Goal: Task Accomplishment & Management: Complete application form

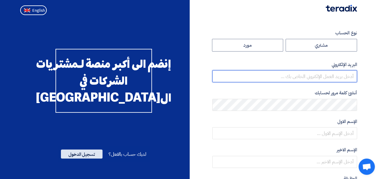
type input "[EMAIL_ADDRESS][PERSON_NAME][DOMAIN_NAME]"
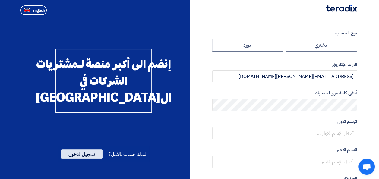
click at [77, 159] on span "تسجيل الدخول" at bounding box center [82, 154] width 42 height 9
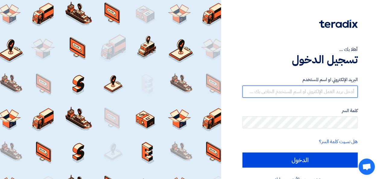
type input "[EMAIL_ADDRESS][PERSON_NAME][DOMAIN_NAME]"
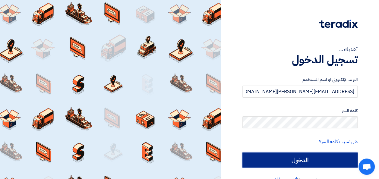
click at [303, 159] on input "الدخول" at bounding box center [299, 160] width 115 height 15
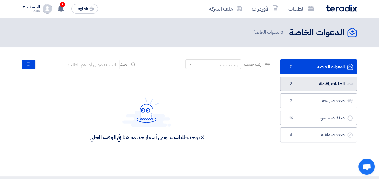
click at [311, 84] on link "الطلبات المقبولة الطلبات المقبولة 3" at bounding box center [318, 84] width 77 height 15
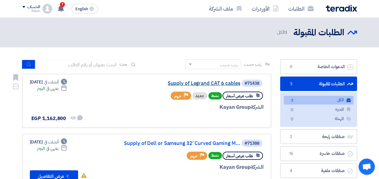
click at [199, 83] on link "Supply of Legrand CAT 6 cables" at bounding box center [180, 83] width 121 height 5
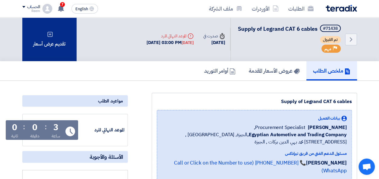
click at [57, 40] on div "تقديم عرض أسعار" at bounding box center [49, 39] width 54 height 44
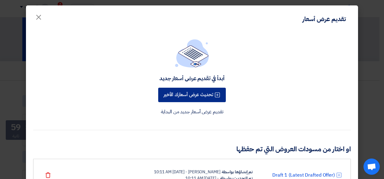
click at [181, 96] on button "تحديث عرض أسعارك الأخير" at bounding box center [192, 95] width 68 height 14
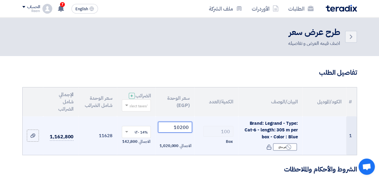
drag, startPoint x: 188, startPoint y: 132, endPoint x: 159, endPoint y: 131, distance: 29.6
click at [159, 131] on input "10200" at bounding box center [175, 127] width 34 height 11
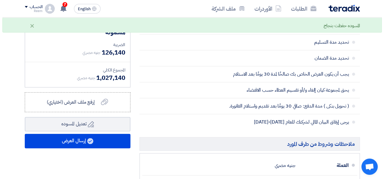
scroll to position [246, 0]
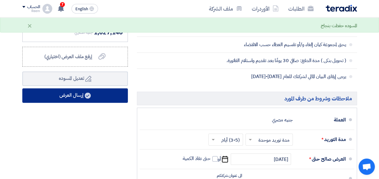
type input "9010"
click at [76, 96] on button "إرسال العرض" at bounding box center [75, 95] width 106 height 14
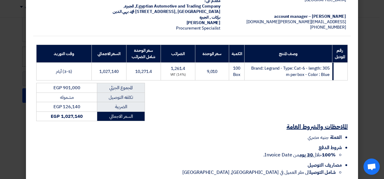
scroll to position [86, 0]
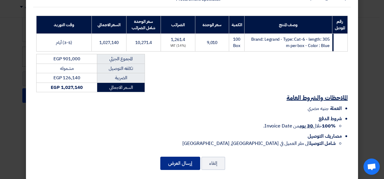
click at [180, 157] on button "إرسال العرض" at bounding box center [180, 163] width 40 height 13
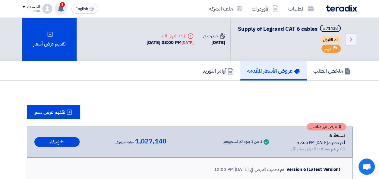
click at [66, 9] on div "8 عرض سعرك لطلب Supply of Legrand CAT 6 cables لم يعد الان تنافسي Just now عرض …" at bounding box center [61, 9] width 12 height 12
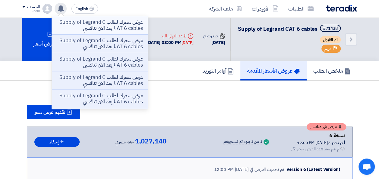
click at [105, 29] on p "عرض سعرك لطلب Supply of Legrand CAT 6 cables لم يعد الان تنافسي" at bounding box center [100, 25] width 86 height 12
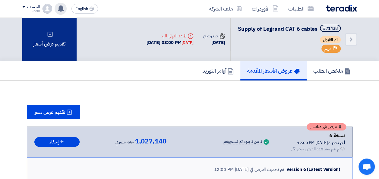
click at [48, 45] on div "تقديم عرض أسعار" at bounding box center [49, 39] width 54 height 44
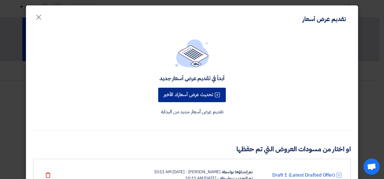
click at [198, 93] on button "تحديث عرض أسعارك الأخير" at bounding box center [192, 95] width 68 height 14
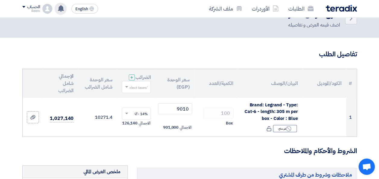
scroll to position [25, 0]
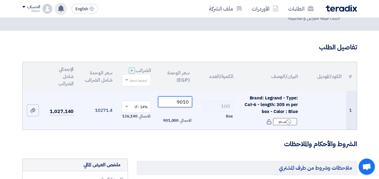
drag, startPoint x: 188, startPoint y: 105, endPoint x: 171, endPoint y: 106, distance: 17.2
click at [171, 106] on input "9010" at bounding box center [175, 101] width 34 height 11
paste input "7978.0701"
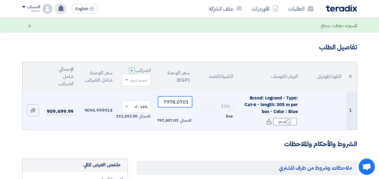
drag, startPoint x: 189, startPoint y: 106, endPoint x: 182, endPoint y: 106, distance: 7.2
click at [182, 106] on input "7978.0701" at bounding box center [175, 101] width 34 height 11
type input "7978.07"
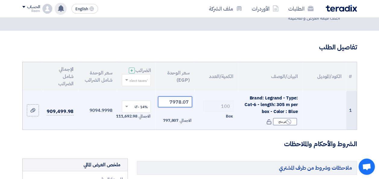
drag, startPoint x: 188, startPoint y: 106, endPoint x: 151, endPoint y: 106, distance: 37.1
click at [151, 106] on tr "1 Brand: Legrand - Type: Cat-6 - length: 305 m per box - Color : Blue Reject غي…" at bounding box center [190, 110] width 334 height 39
drag, startPoint x: 189, startPoint y: 104, endPoint x: 182, endPoint y: 105, distance: 7.3
click at [182, 105] on input "7978.07" at bounding box center [175, 101] width 34 height 11
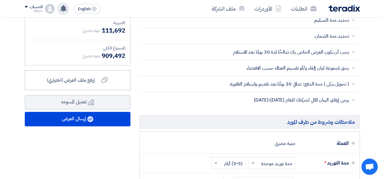
scroll to position [232, 0]
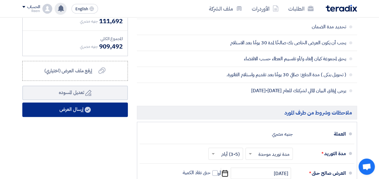
type input "7978"
click at [68, 112] on button "إرسال العرض" at bounding box center [75, 110] width 106 height 14
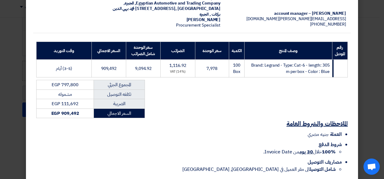
scroll to position [86, 0]
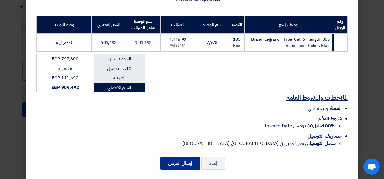
click at [194, 158] on button "إرسال العرض" at bounding box center [180, 163] width 40 height 13
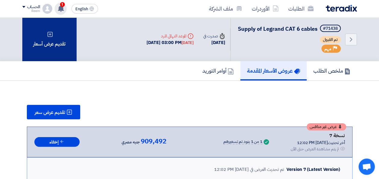
click at [49, 49] on div "تقديم عرض أسعار" at bounding box center [49, 39] width 54 height 44
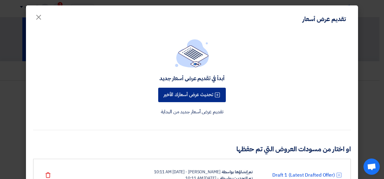
click at [209, 91] on button "تحديث عرض أسعارك الأخير" at bounding box center [192, 95] width 68 height 14
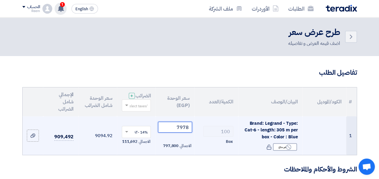
drag, startPoint x: 191, startPoint y: 134, endPoint x: 171, endPoint y: 134, distance: 20.2
click at [171, 133] on input "7978" at bounding box center [175, 127] width 34 height 11
drag, startPoint x: 187, startPoint y: 134, endPoint x: 179, endPoint y: 133, distance: 7.9
click at [179, 133] on input "7903.50" at bounding box center [175, 127] width 34 height 11
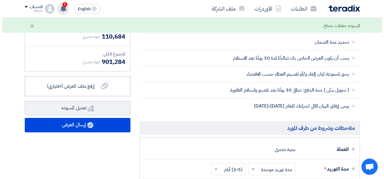
scroll to position [236, 0]
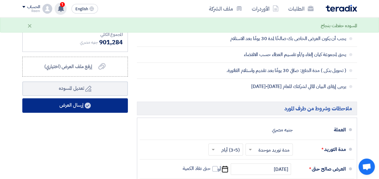
type input "7906"
click at [93, 108] on button "إرسال العرض" at bounding box center [75, 105] width 106 height 14
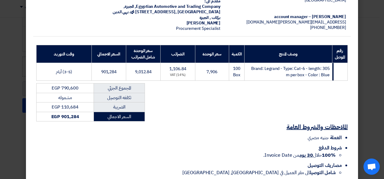
scroll to position [86, 0]
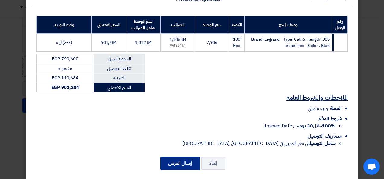
click at [192, 158] on button "إرسال العرض" at bounding box center [180, 163] width 40 height 13
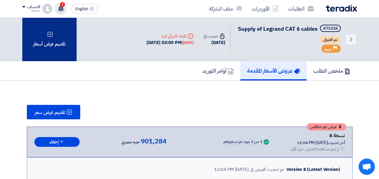
click at [51, 46] on div "تقديم عرض أسعار" at bounding box center [49, 39] width 54 height 44
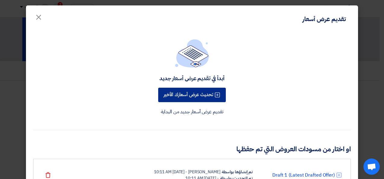
click at [206, 93] on button "تحديث عرض أسعارك الأخير" at bounding box center [192, 95] width 68 height 14
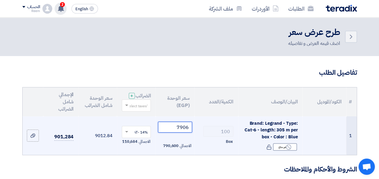
drag, startPoint x: 190, startPoint y: 133, endPoint x: 164, endPoint y: 123, distance: 27.6
click at [153, 114] on table "# الكود/الموديل البيان/الوصف الكمية/العدد سعر الوحدة (EGP) الضرائب + 'Select ta…" at bounding box center [190, 121] width 334 height 68
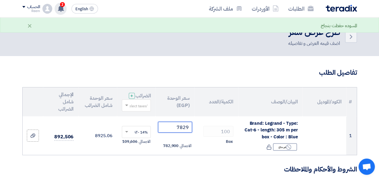
type input "7829"
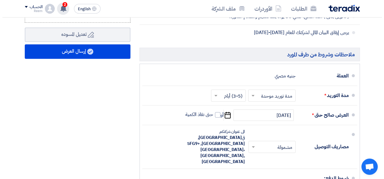
scroll to position [289, 0]
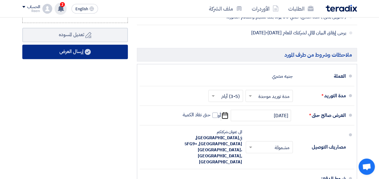
click at [94, 57] on button "إرسال العرض" at bounding box center [75, 52] width 106 height 14
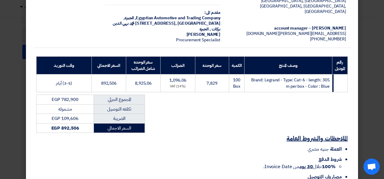
scroll to position [86, 0]
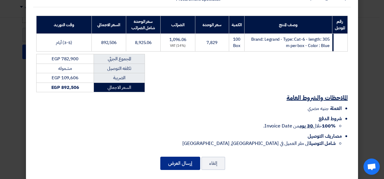
click at [182, 157] on button "إرسال العرض" at bounding box center [180, 163] width 40 height 13
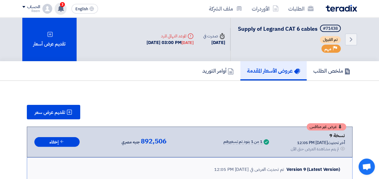
click at [61, 4] on span "3" at bounding box center [62, 4] width 5 height 5
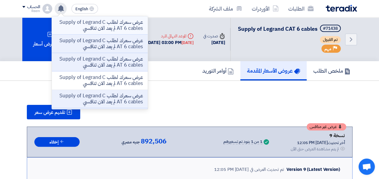
click at [99, 30] on p "عرض سعرك لطلب Supply of Legrand CAT 6 cables لم يعد الان تنافسي" at bounding box center [100, 25] width 86 height 12
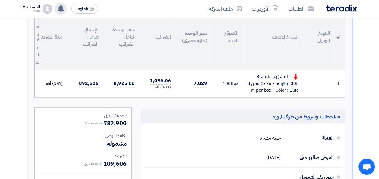
scroll to position [188, 0]
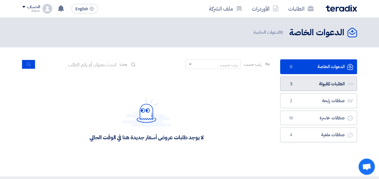
click at [296, 81] on link "الطلبات المقبولة الطلبات المقبولة 3" at bounding box center [318, 84] width 77 height 15
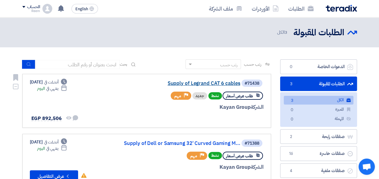
click at [210, 81] on link "Supply of Legrand CAT 6 cables" at bounding box center [180, 83] width 121 height 5
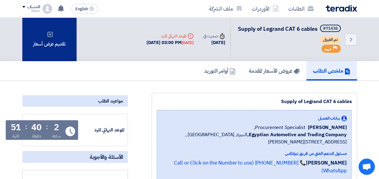
click at [43, 46] on div "تقديم عرض أسعار" at bounding box center [49, 39] width 54 height 44
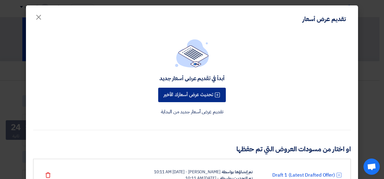
click at [177, 95] on button "تحديث عرض أسعارك الأخير" at bounding box center [192, 95] width 68 height 14
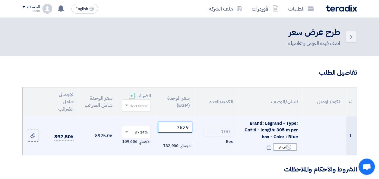
click at [188, 131] on input "7829" at bounding box center [175, 127] width 34 height 11
drag, startPoint x: 188, startPoint y: 131, endPoint x: 163, endPoint y: 127, distance: 24.6
click at [163, 127] on input "7829" at bounding box center [175, 127] width 34 height 11
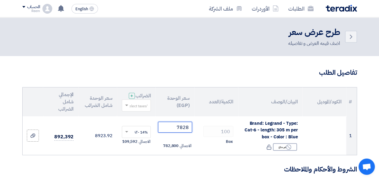
type input "7828"
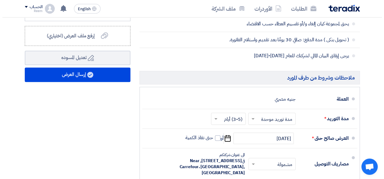
scroll to position [261, 0]
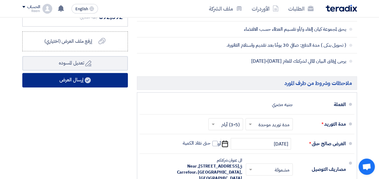
click at [67, 84] on button "إرسال العرض" at bounding box center [75, 80] width 106 height 14
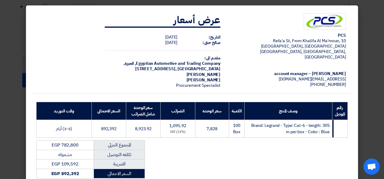
click at [370, 87] on modal-container "PCS 10 Refa'a St, From Khalifa Al Ma'moun, Heliopolis, Cairo Egypt, القاهرة, Eg…" at bounding box center [192, 89] width 384 height 179
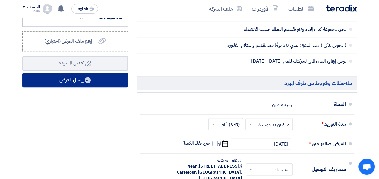
click at [94, 79] on button "إرسال العرض" at bounding box center [75, 80] width 106 height 14
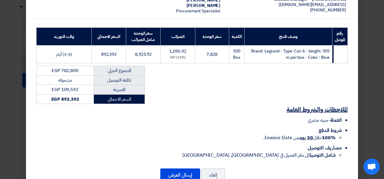
scroll to position [86, 0]
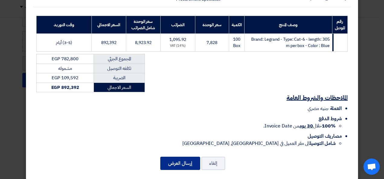
click at [181, 157] on button "إرسال العرض" at bounding box center [180, 163] width 40 height 13
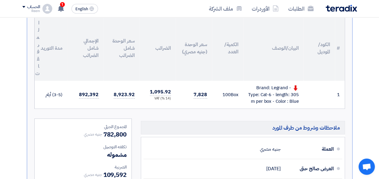
scroll to position [174, 0]
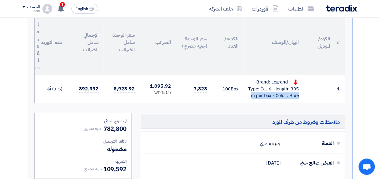
drag, startPoint x: 299, startPoint y: 103, endPoint x: 256, endPoint y: 106, distance: 42.9
click at [253, 99] on div "Brand: Legrand - Type: Cat-6 - length: 305 m per box - Color : Blue" at bounding box center [273, 89] width 51 height 21
drag, startPoint x: 256, startPoint y: 106, endPoint x: 276, endPoint y: 98, distance: 21.7
click at [276, 98] on div "Brand: Legrand - Type: Cat-6 - length: 305 m per box - Color : Blue" at bounding box center [273, 89] width 51 height 21
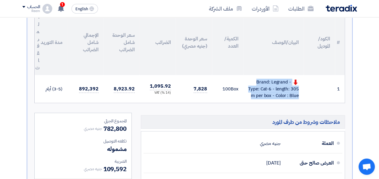
click at [276, 98] on div "Brand: Legrand - Type: Cat-6 - length: 305 m per box - Color : Blue" at bounding box center [273, 89] width 51 height 21
copy tr "Brand: Legrand - Type: Cat-6 - length: 305 m per box - Color : Blue"
